Goal: Information Seeking & Learning: Learn about a topic

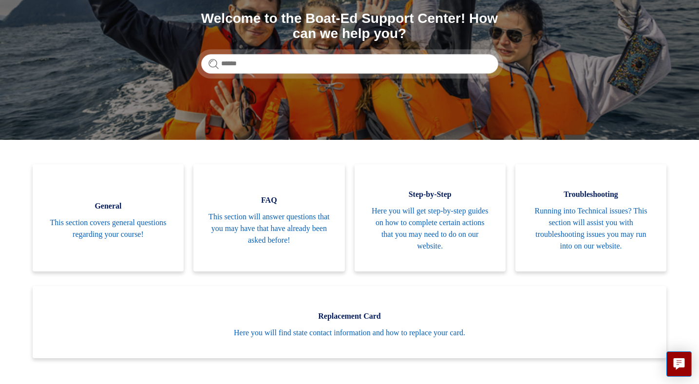
scroll to position [136, 0]
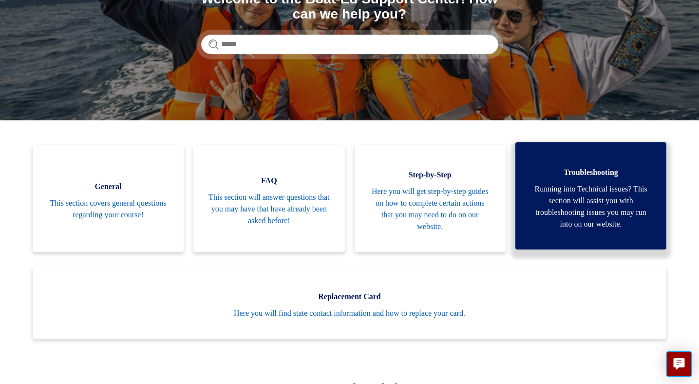
click at [587, 220] on span "Running into Technical issues? This section will assist you with troubleshootin…" at bounding box center [591, 206] width 122 height 47
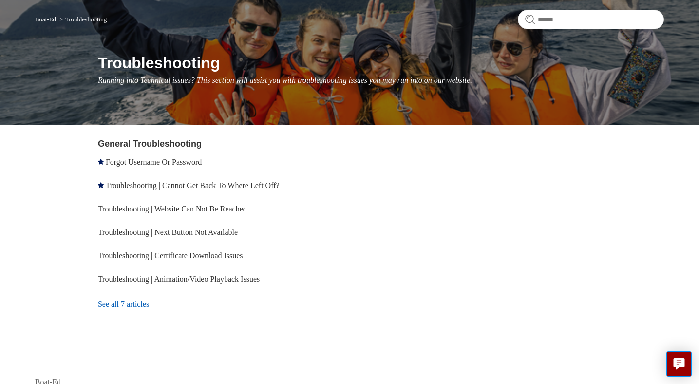
scroll to position [78, 0]
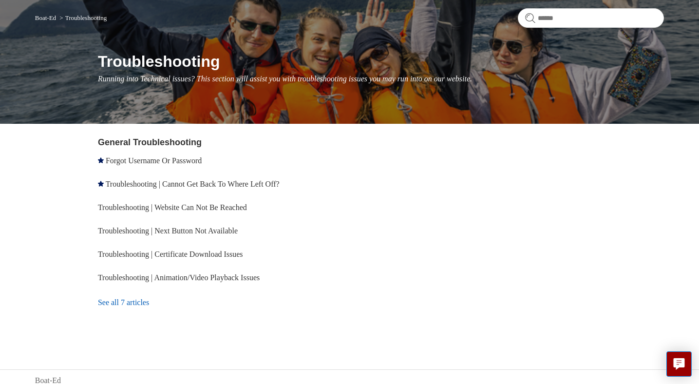
click at [102, 299] on link "See all 7 articles" at bounding box center [225, 302] width 255 height 26
